Goal: Check status: Check status

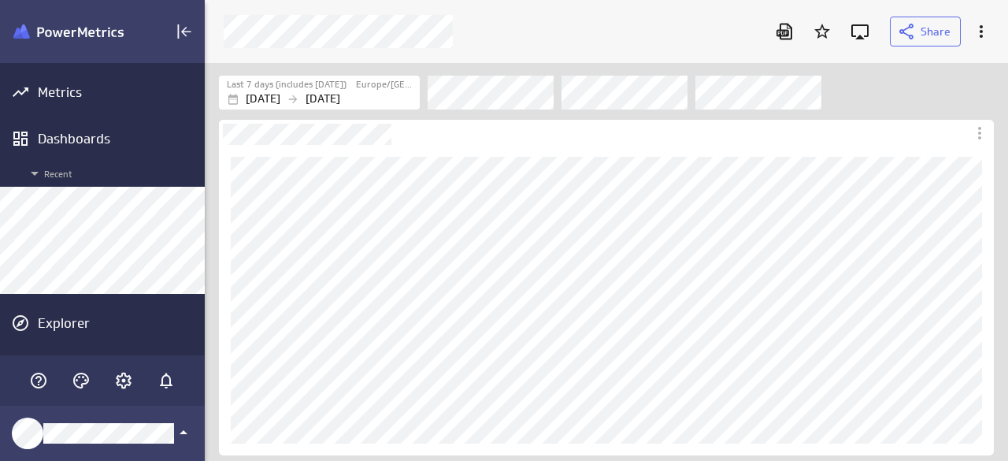
scroll to position [485, 827]
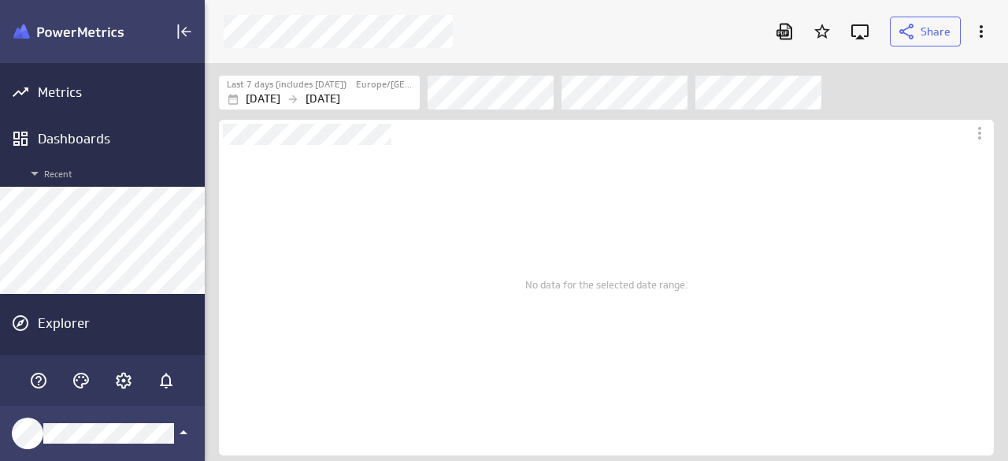
scroll to position [422, 827]
